Goal: Entertainment & Leisure: Consume media (video, audio)

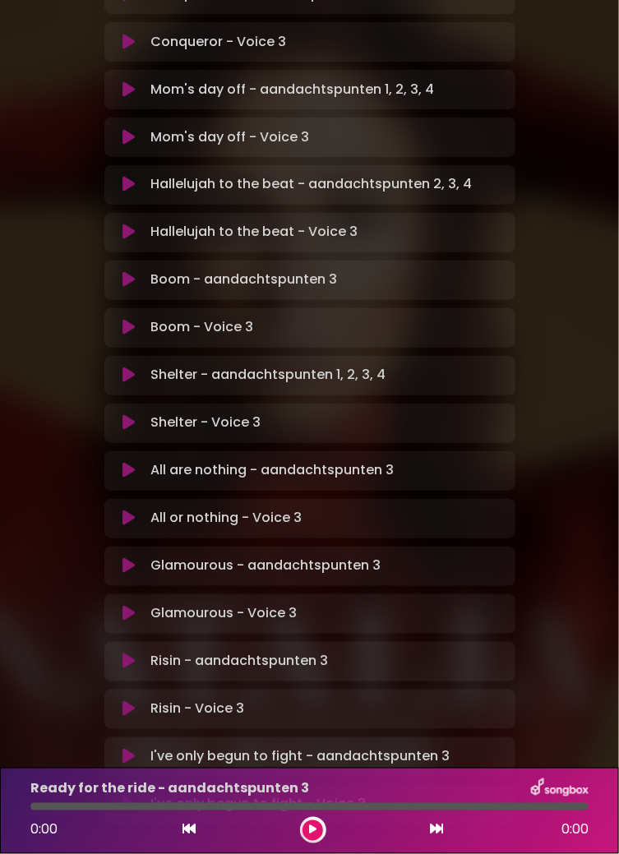
scroll to position [623, 0]
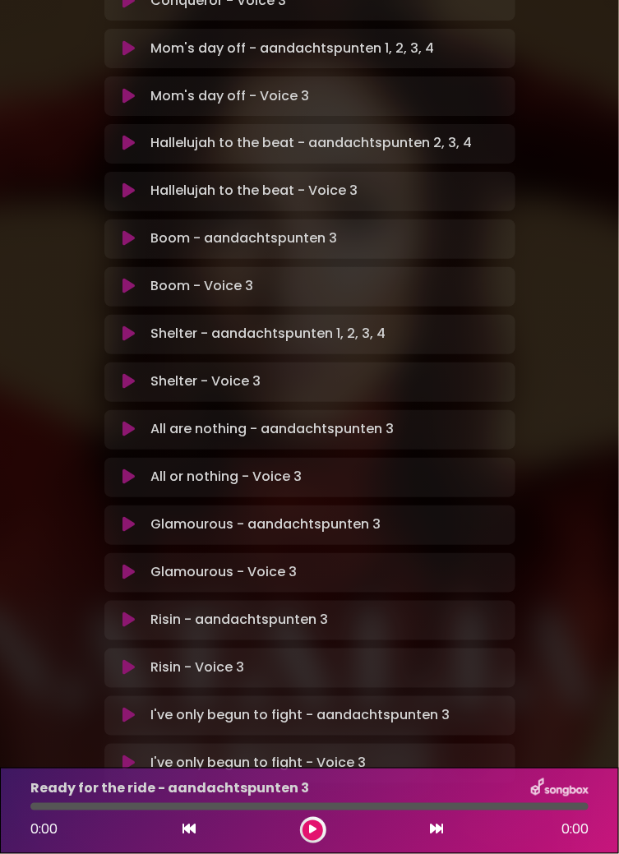
click at [136, 565] on button at bounding box center [129, 573] width 30 height 16
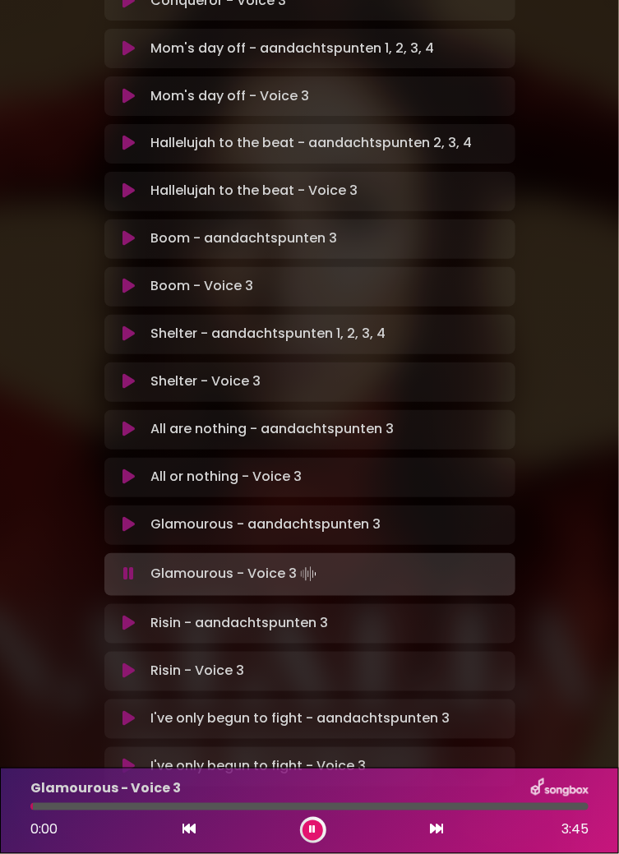
click at [394, 806] on div at bounding box center [309, 806] width 558 height 7
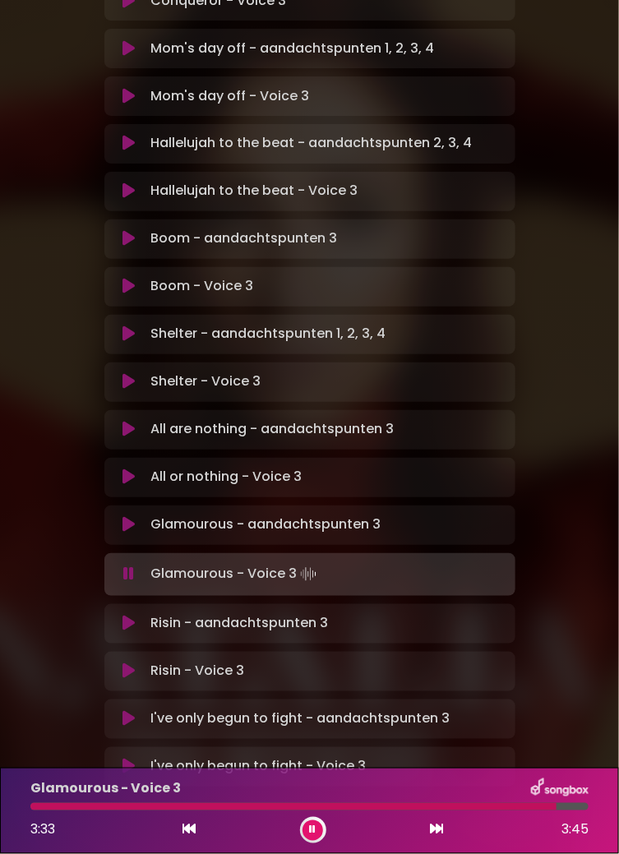
click at [132, 566] on icon at bounding box center [128, 574] width 11 height 16
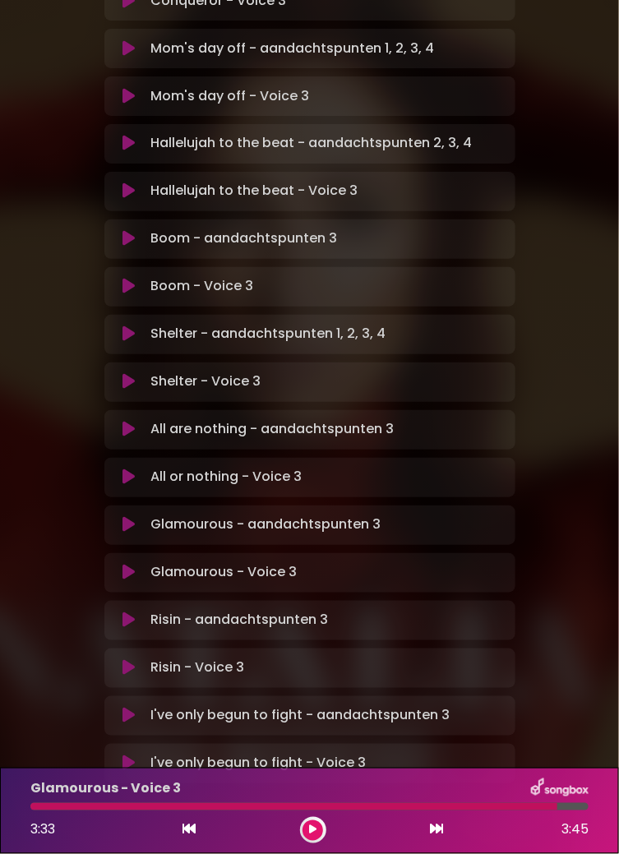
click at [132, 517] on icon at bounding box center [128, 525] width 12 height 16
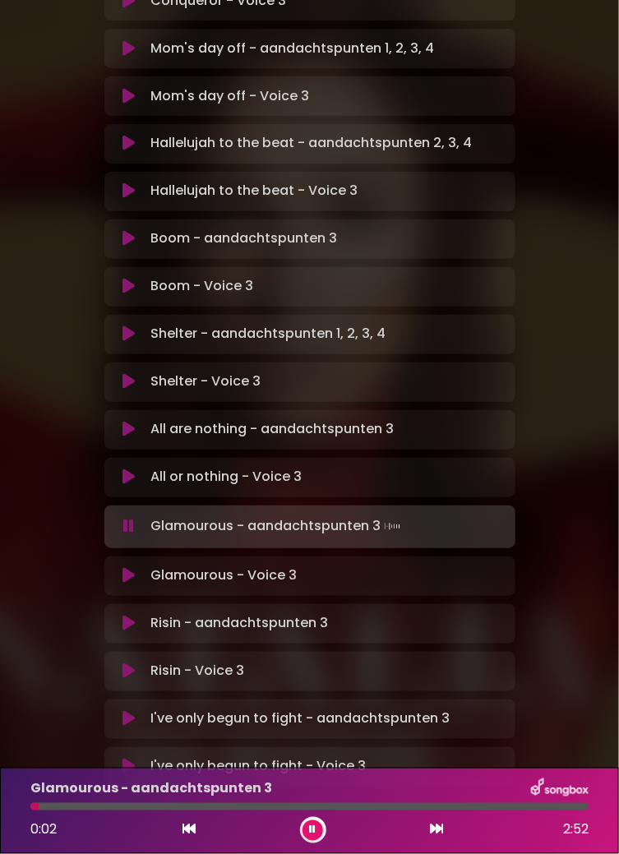
click at [253, 803] on div at bounding box center [309, 806] width 558 height 7
click at [351, 809] on div at bounding box center [309, 806] width 558 height 7
click at [429, 806] on div at bounding box center [309, 806] width 558 height 7
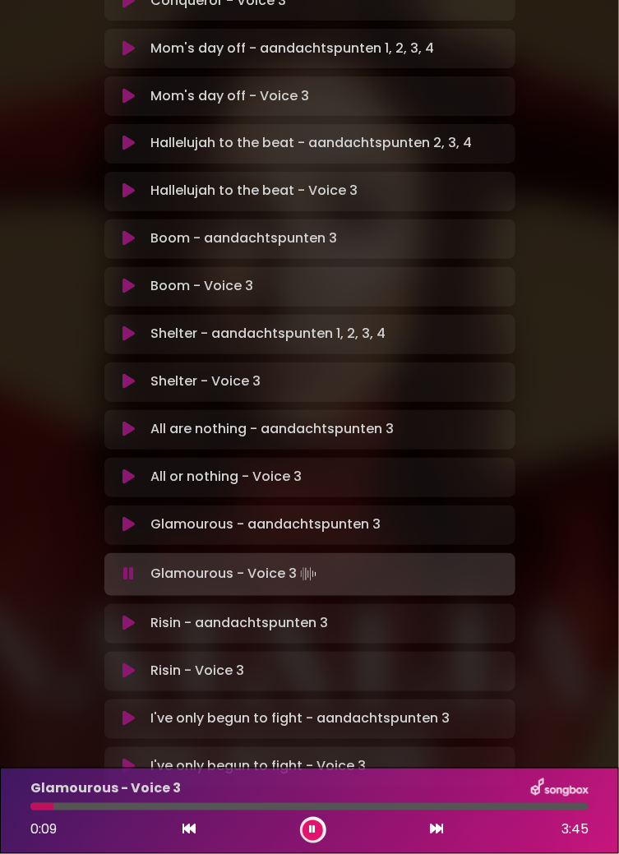
click at [128, 663] on icon at bounding box center [128, 671] width 12 height 16
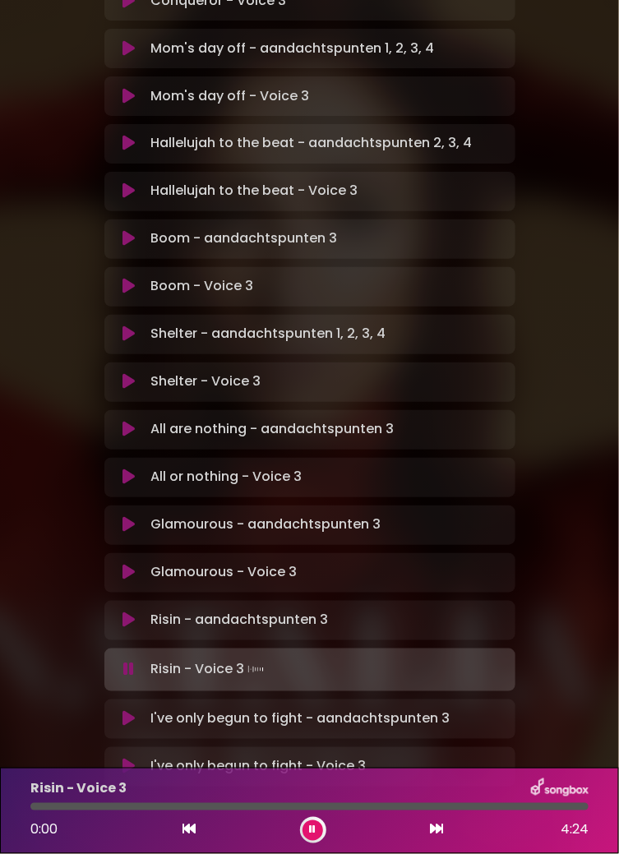
click at [505, 806] on div at bounding box center [309, 806] width 558 height 7
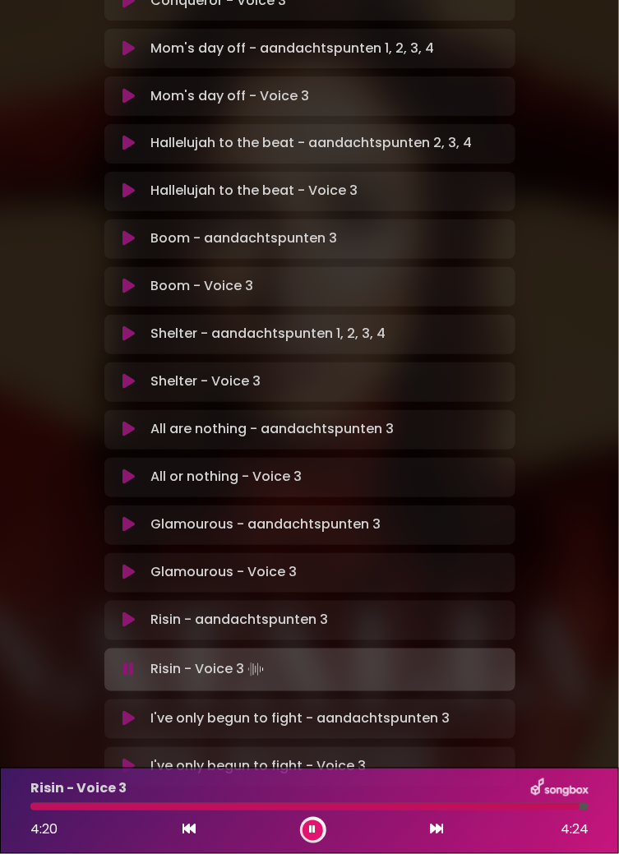
click at [303, 611] on p "Risin - aandachtspunten 3 Loading Track..." at bounding box center [239, 621] width 178 height 20
click at [132, 612] on icon at bounding box center [128, 620] width 12 height 16
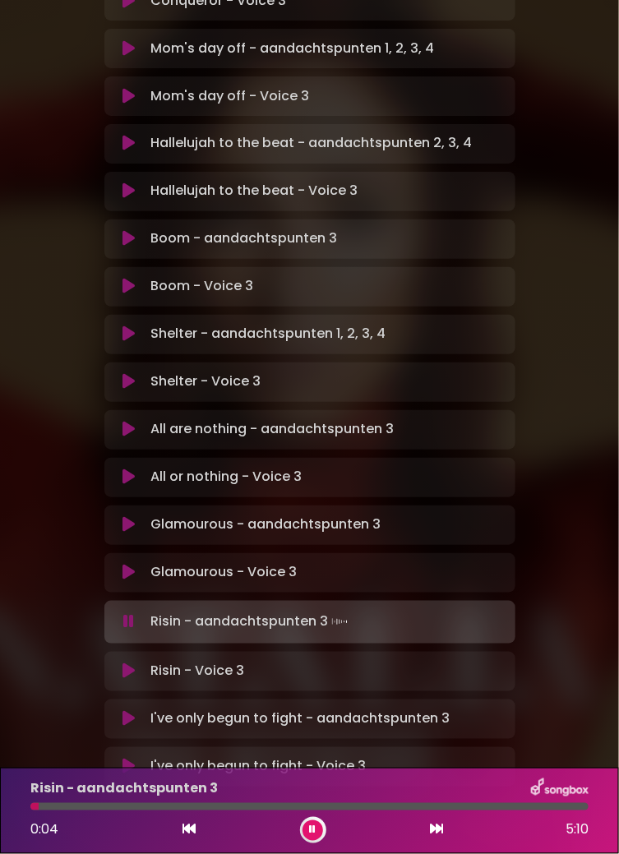
click at [373, 806] on div at bounding box center [309, 806] width 558 height 7
click at [479, 807] on div at bounding box center [309, 806] width 558 height 7
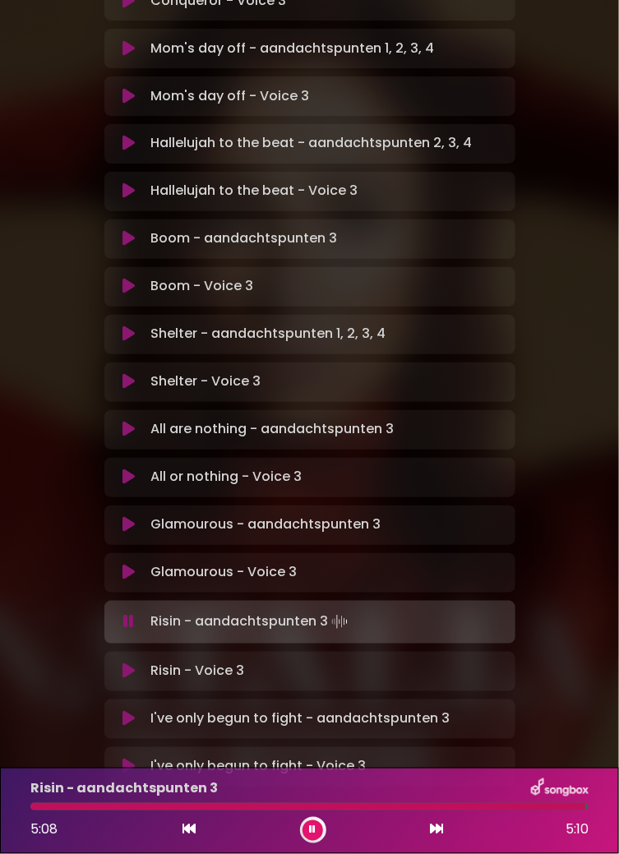
click at [554, 803] on div at bounding box center [307, 806] width 555 height 7
